Goal: Task Accomplishment & Management: Complete application form

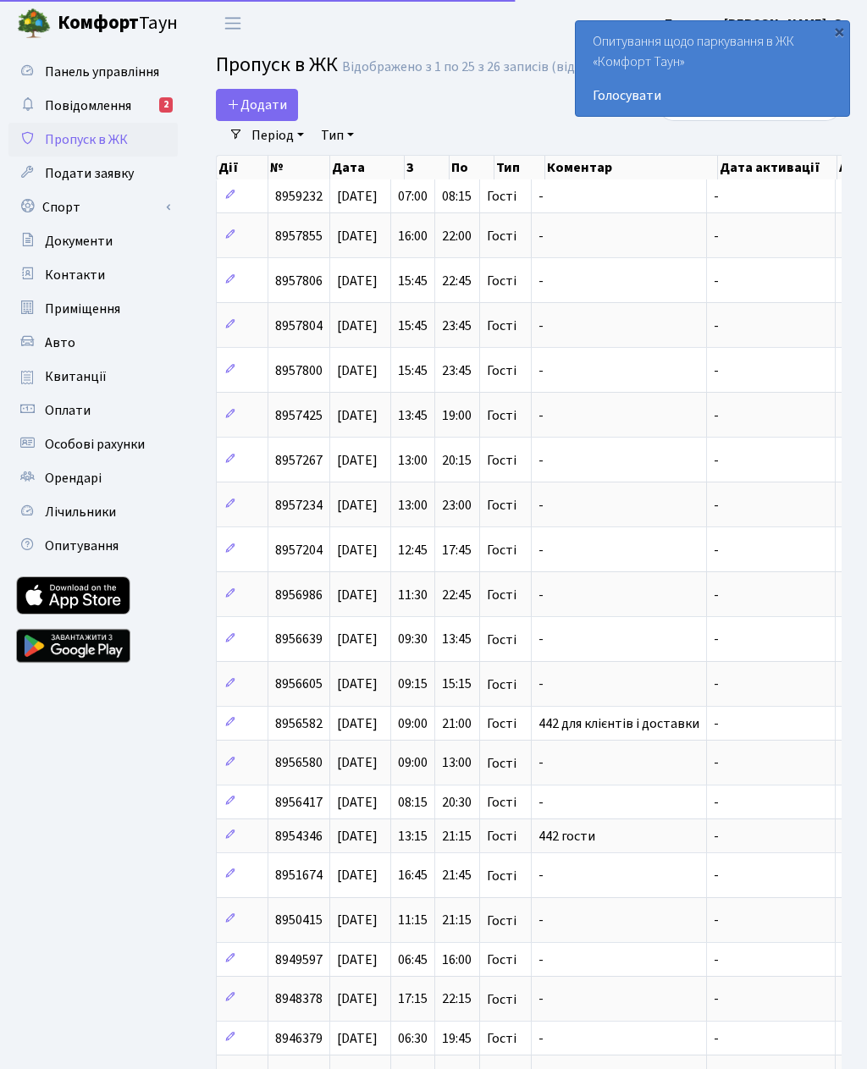
select select "25"
click at [268, 100] on span "Додати" at bounding box center [257, 105] width 60 height 19
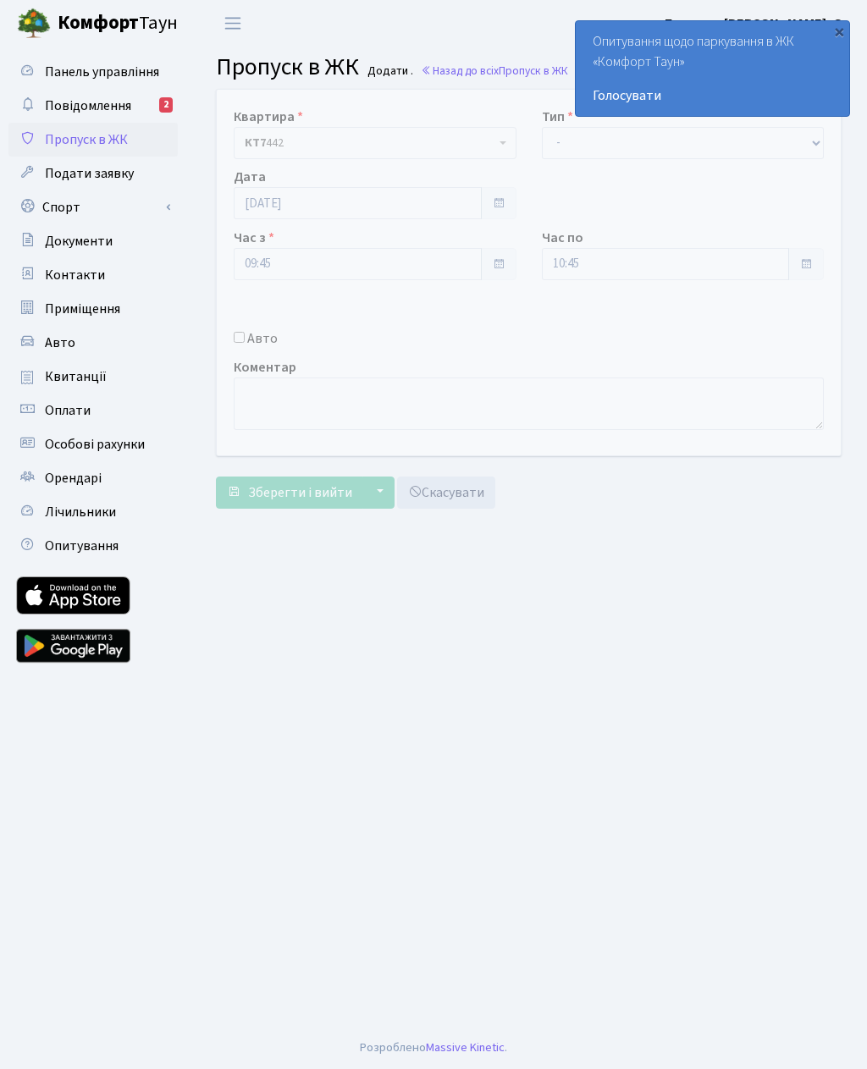
click at [241, 335] on input "Авто" at bounding box center [239, 337] width 11 height 11
checkbox input "true"
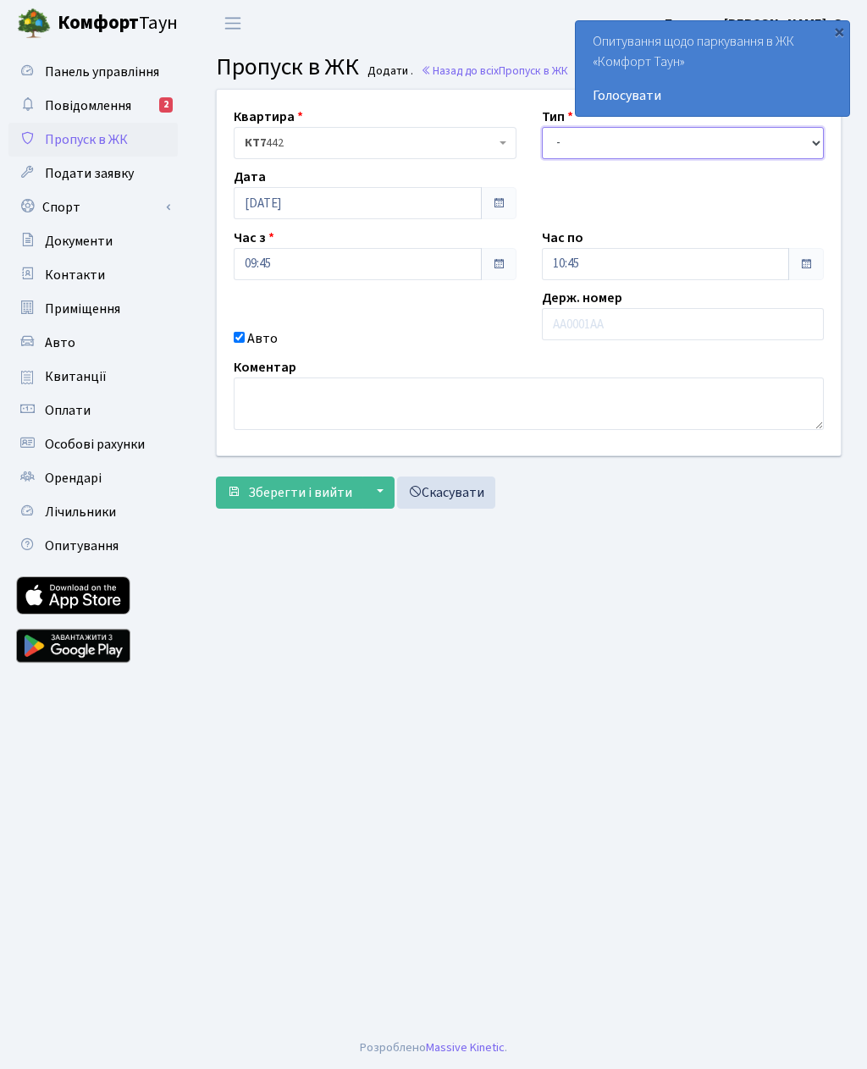
click at [579, 144] on select "- Доставка Таксі Гості Сервіс" at bounding box center [683, 143] width 283 height 32
select select "3"
click at [592, 261] on input "10:45" at bounding box center [666, 264] width 248 height 32
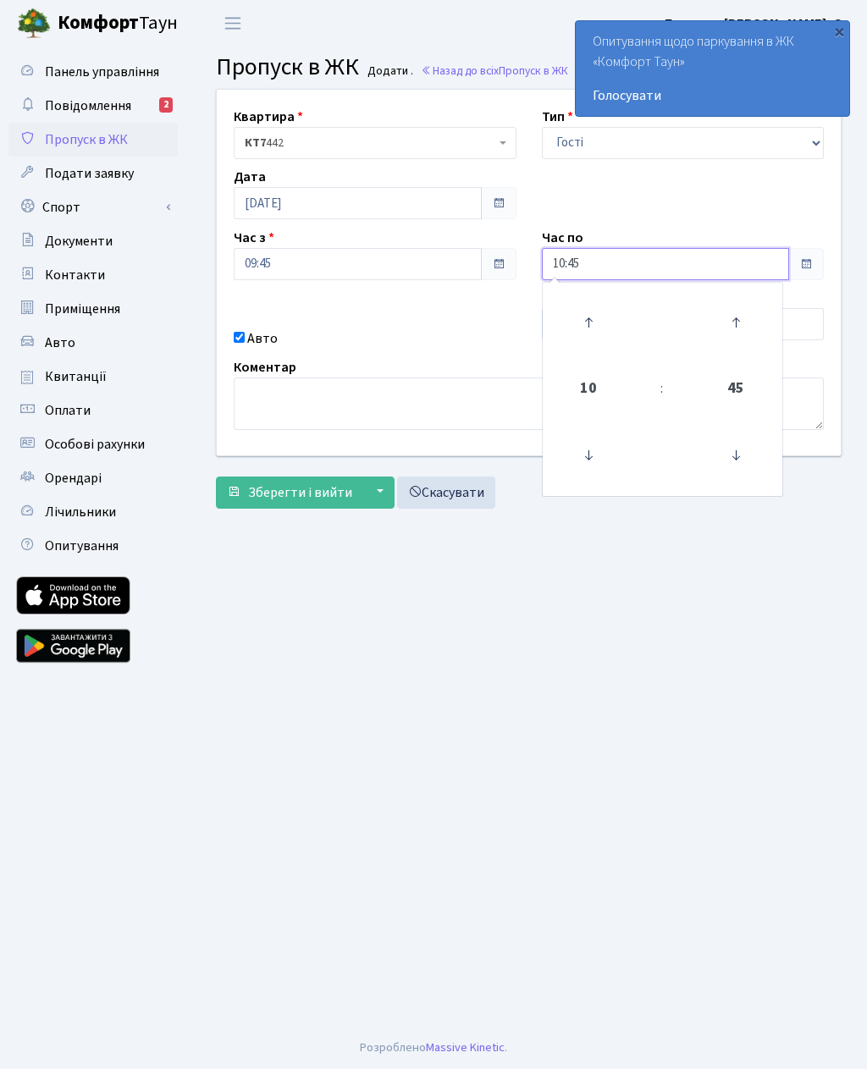
click at [593, 315] on icon at bounding box center [588, 323] width 46 height 46
click at [599, 311] on icon at bounding box center [588, 323] width 46 height 46
click at [587, 317] on icon at bounding box center [588, 323] width 46 height 46
click at [594, 319] on icon at bounding box center [588, 323] width 46 height 46
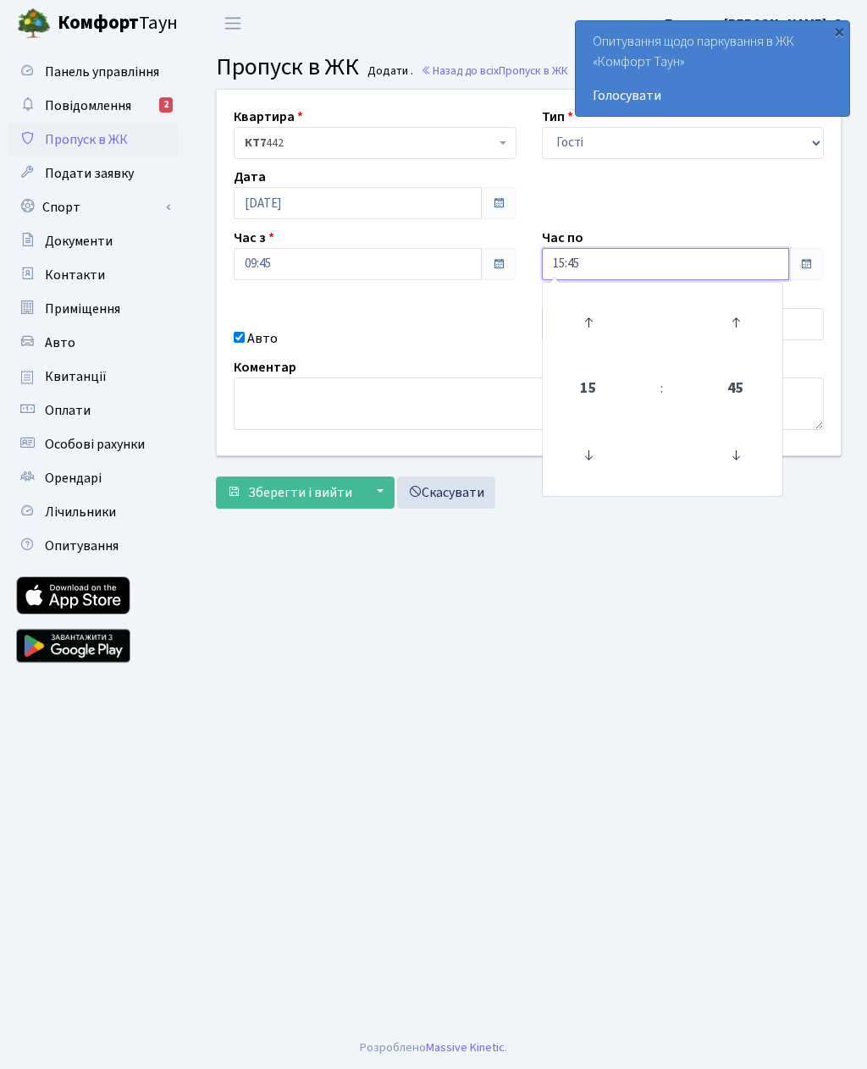
click at [587, 323] on icon at bounding box center [588, 323] width 46 height 46
click at [593, 312] on icon at bounding box center [588, 323] width 46 height 46
click at [598, 306] on icon at bounding box center [588, 323] width 46 height 46
type input "18:45"
click at [475, 331] on div "Авто" at bounding box center [375, 338] width 308 height 20
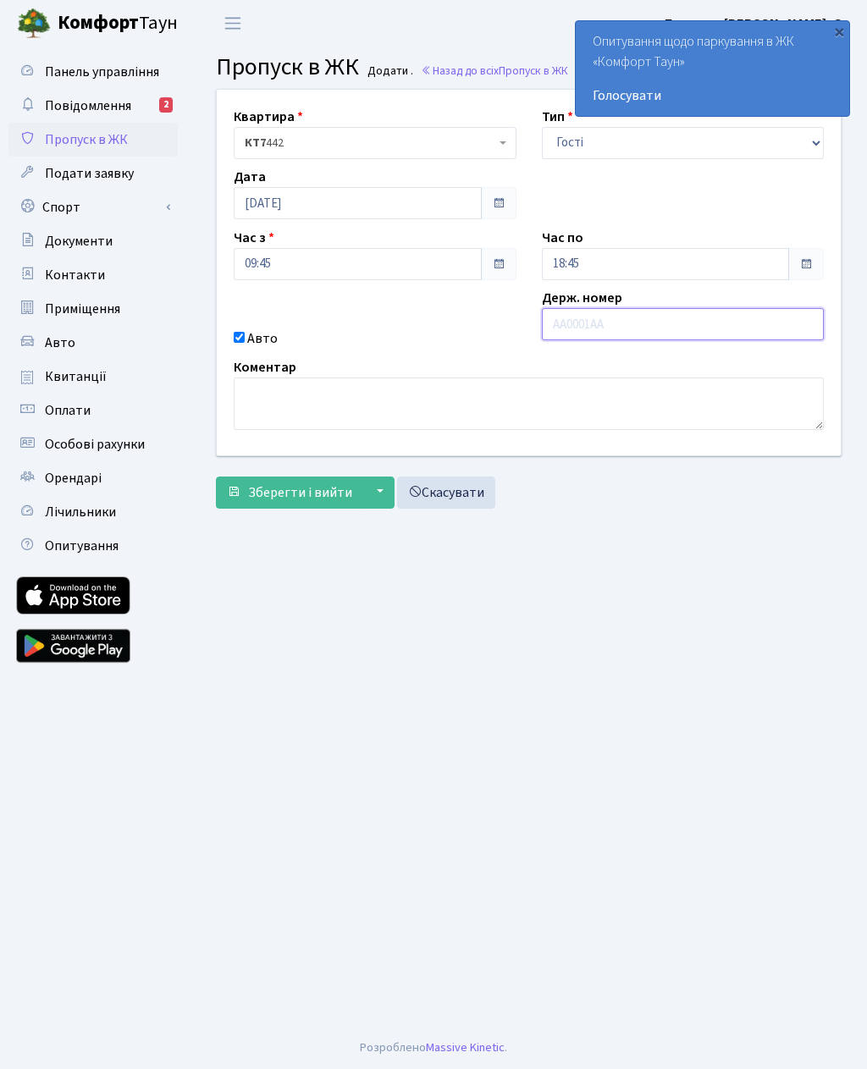
click at [582, 331] on input "text" at bounding box center [683, 324] width 283 height 32
type input "Ка5669іх"
click at [288, 483] on span "Зберегти і вийти" at bounding box center [300, 492] width 104 height 19
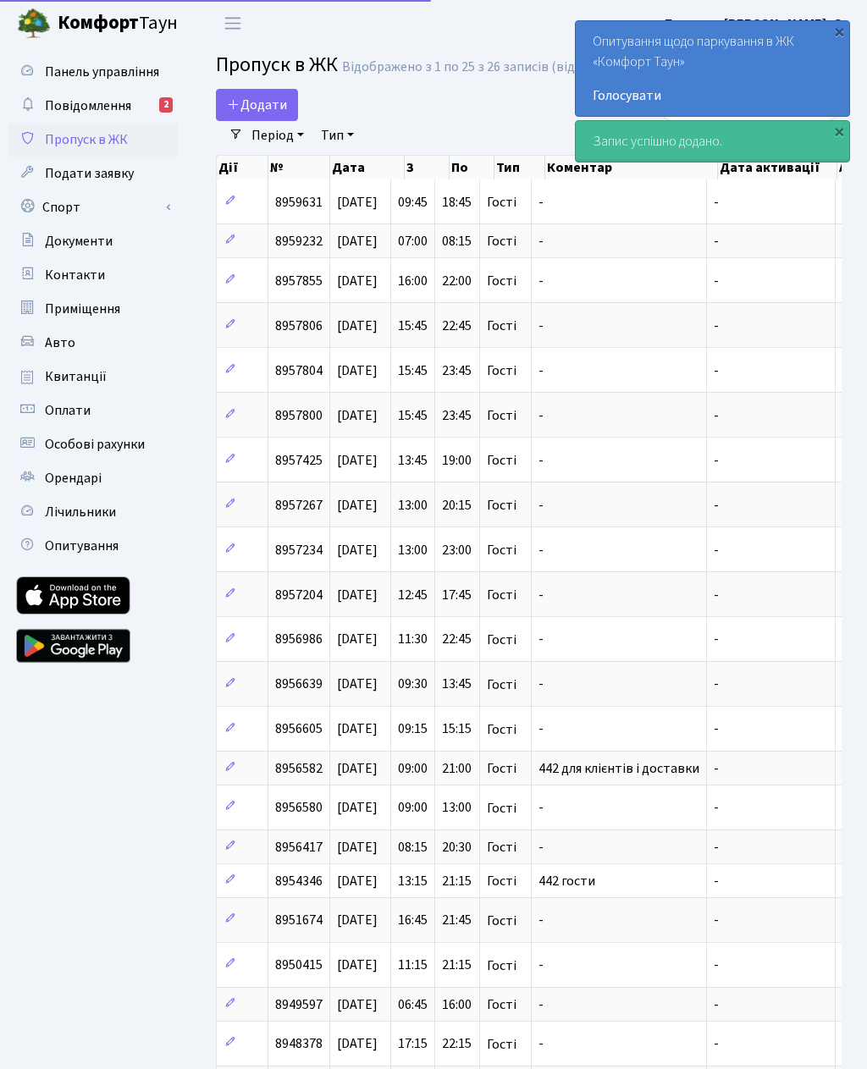
select select "25"
